Goal: Transaction & Acquisition: Purchase product/service

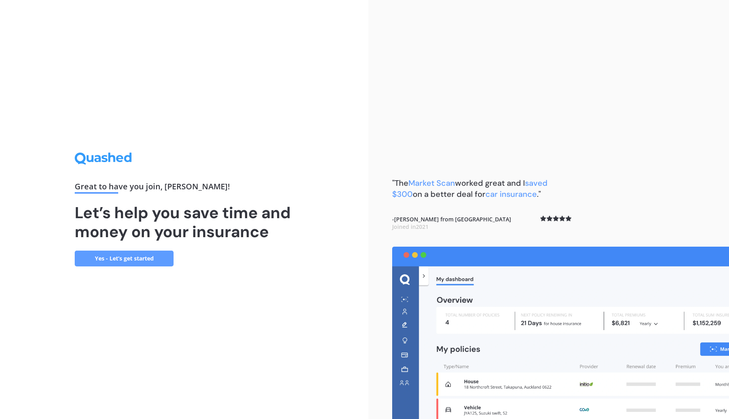
click at [117, 259] on link "Yes - Let’s get started" at bounding box center [124, 258] width 99 height 16
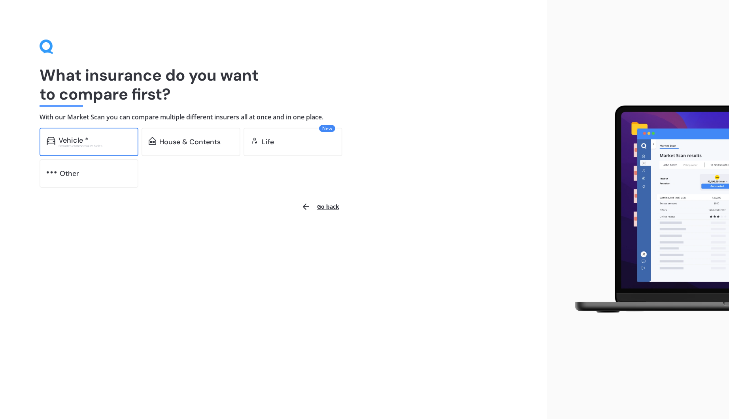
click at [89, 146] on div "Excludes commercial vehicles" at bounding box center [94, 145] width 73 height 3
